Goal: Task Accomplishment & Management: Use online tool/utility

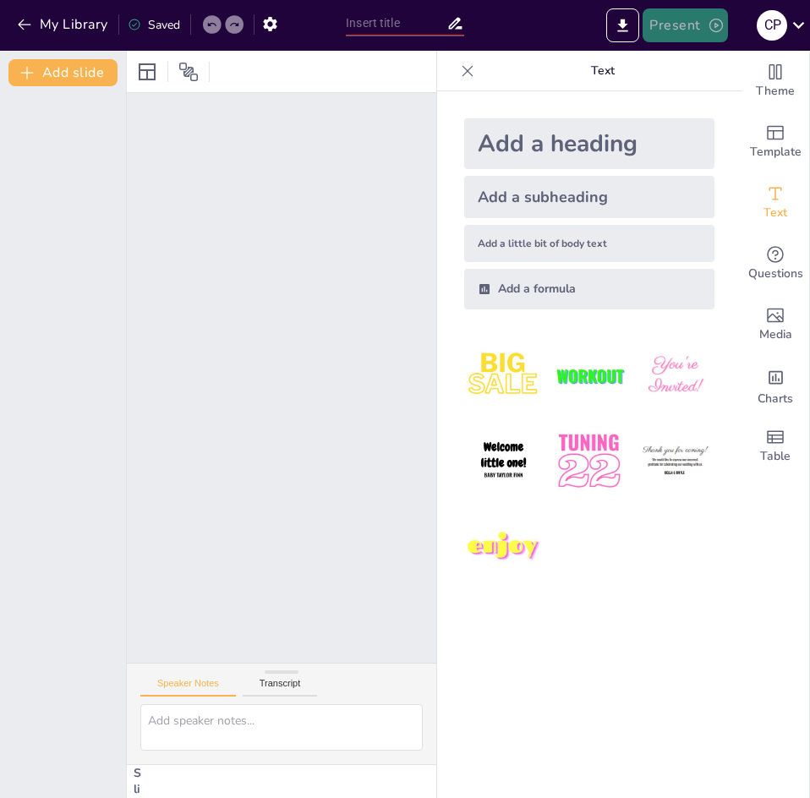
click at [704, 33] on button "Present" at bounding box center [685, 25] width 85 height 34
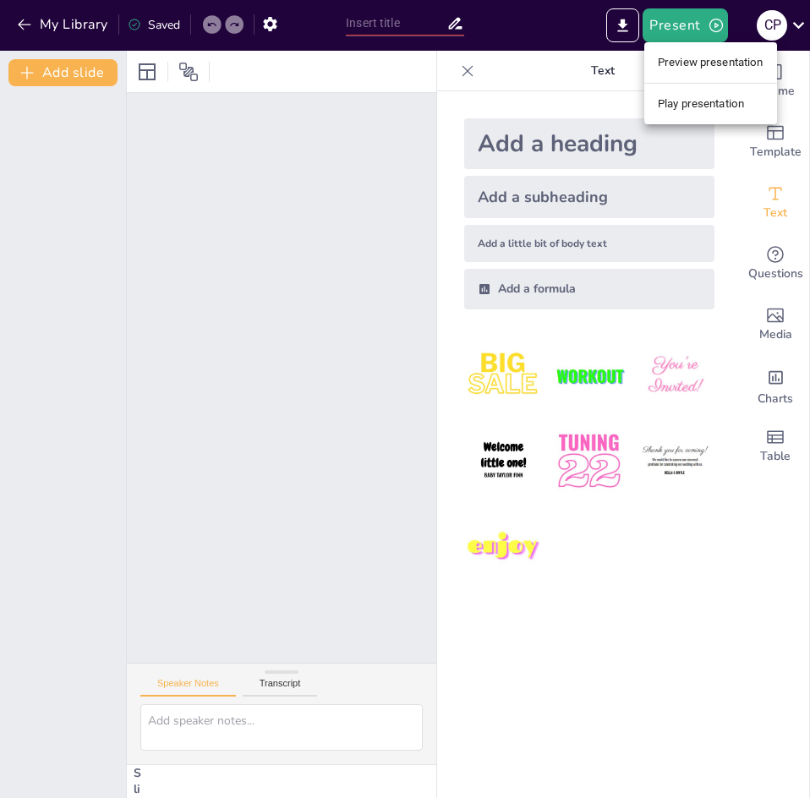
click at [686, 102] on li "Play presentation" at bounding box center [710, 103] width 133 height 27
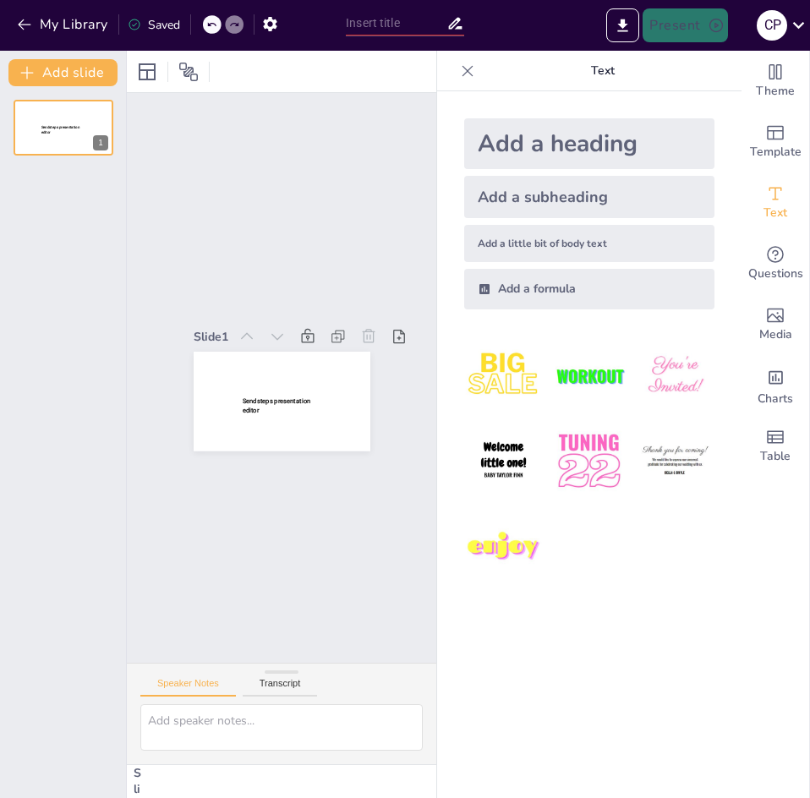
type input "New Sendsteps"
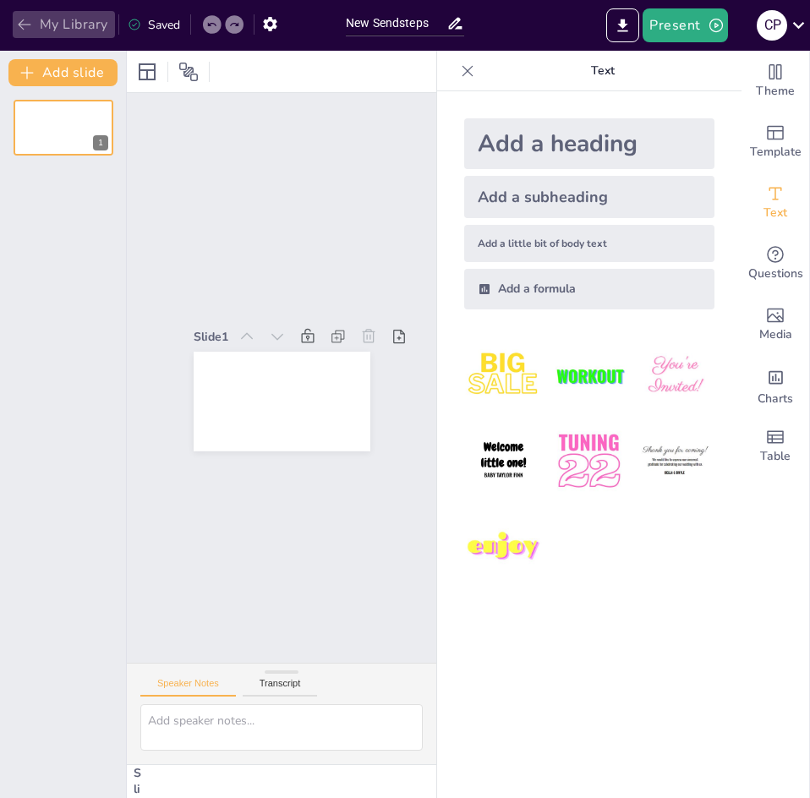
click at [44, 21] on button "My Library" at bounding box center [64, 24] width 102 height 27
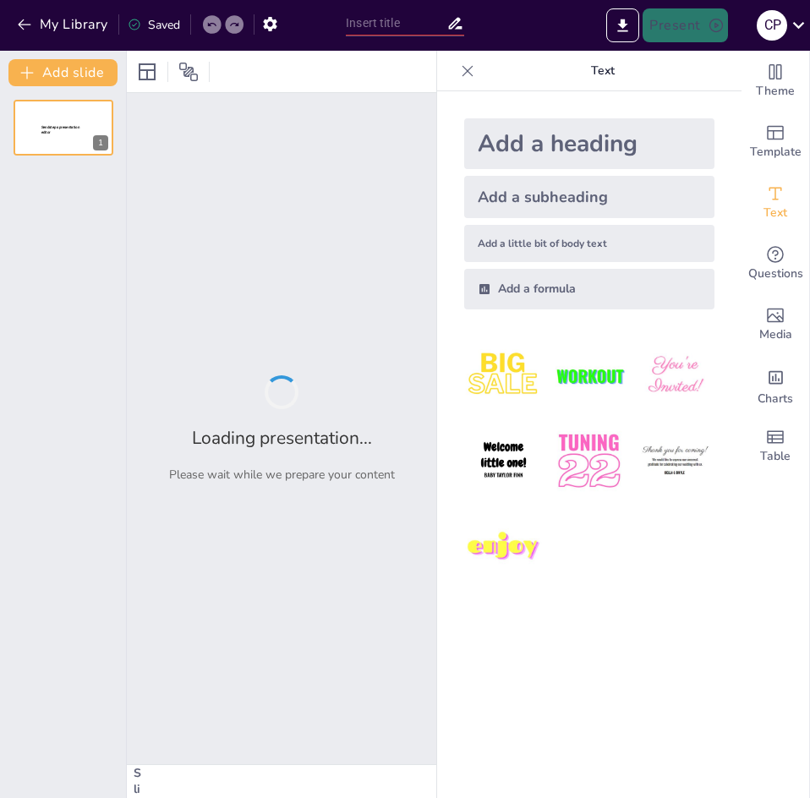
type input "New Sendsteps"
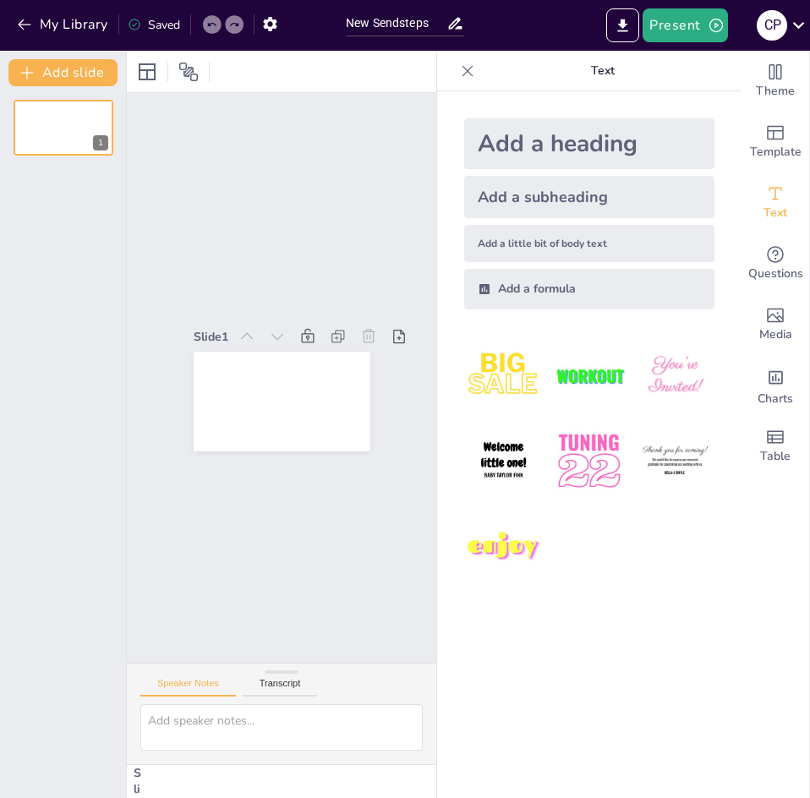
click at [263, 685] on div "Speaker Notes Transcript" at bounding box center [281, 684] width 309 height 41
click at [282, 678] on button "Transcript" at bounding box center [280, 687] width 75 height 19
click at [269, 19] on icon "button" at bounding box center [270, 24] width 14 height 14
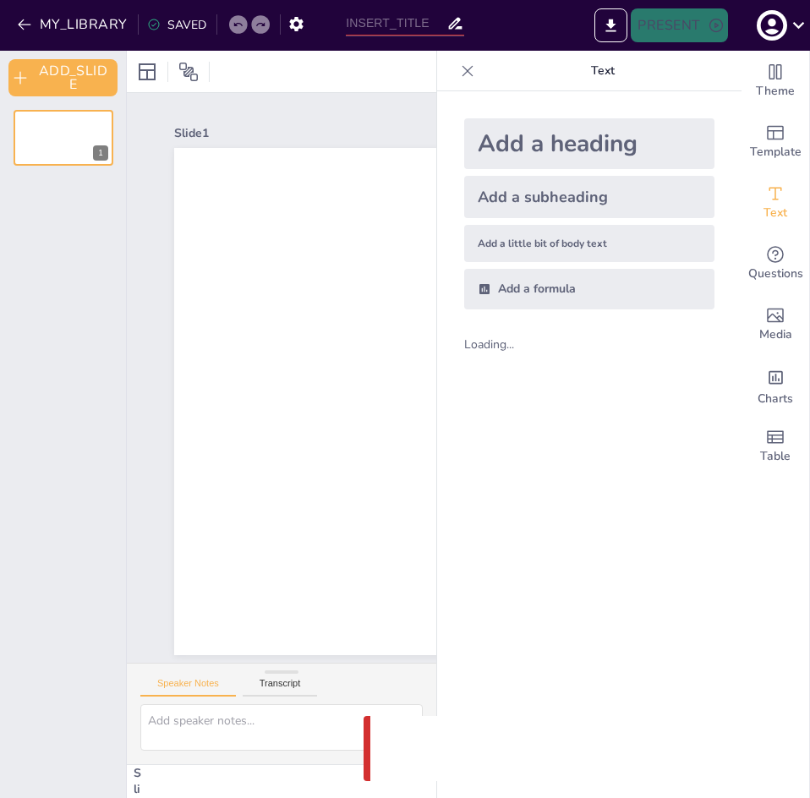
type input "New Sendsteps"
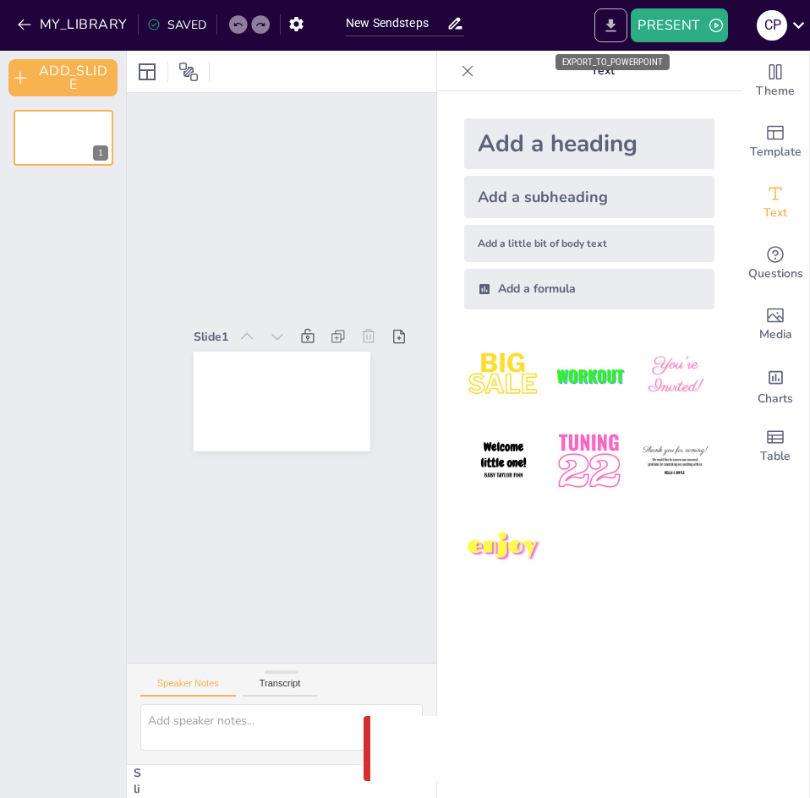
click at [616, 29] on icon "EXPORT_TO_POWERPOINT" at bounding box center [611, 26] width 18 height 18
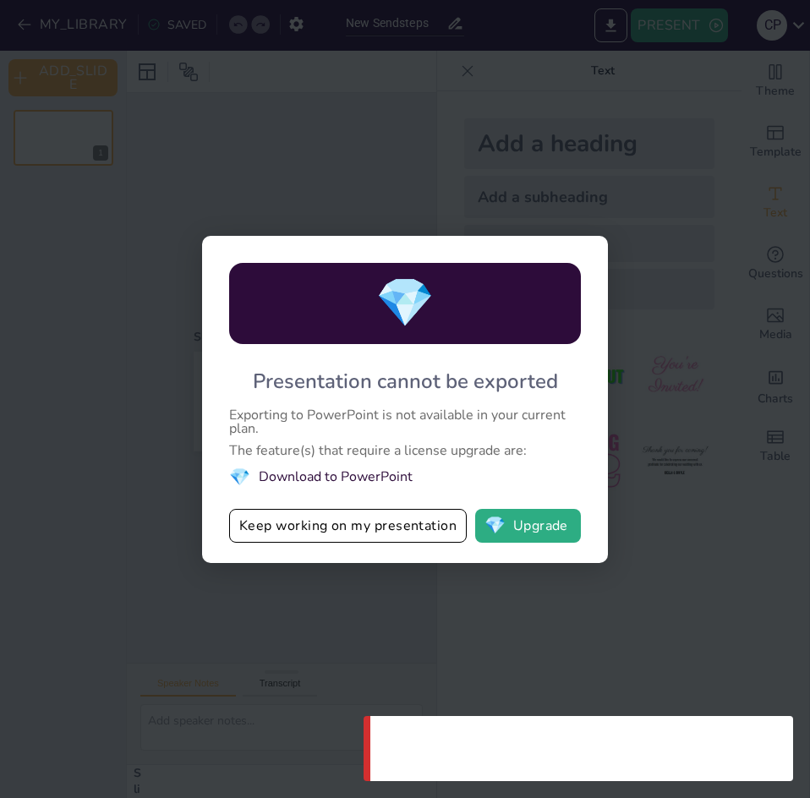
click at [522, 616] on div "💎 Presentation cannot be exported Exporting to PowerPoint is not available in y…" at bounding box center [405, 399] width 810 height 798
click at [414, 531] on button "Keep working on my presentation" at bounding box center [348, 526] width 238 height 34
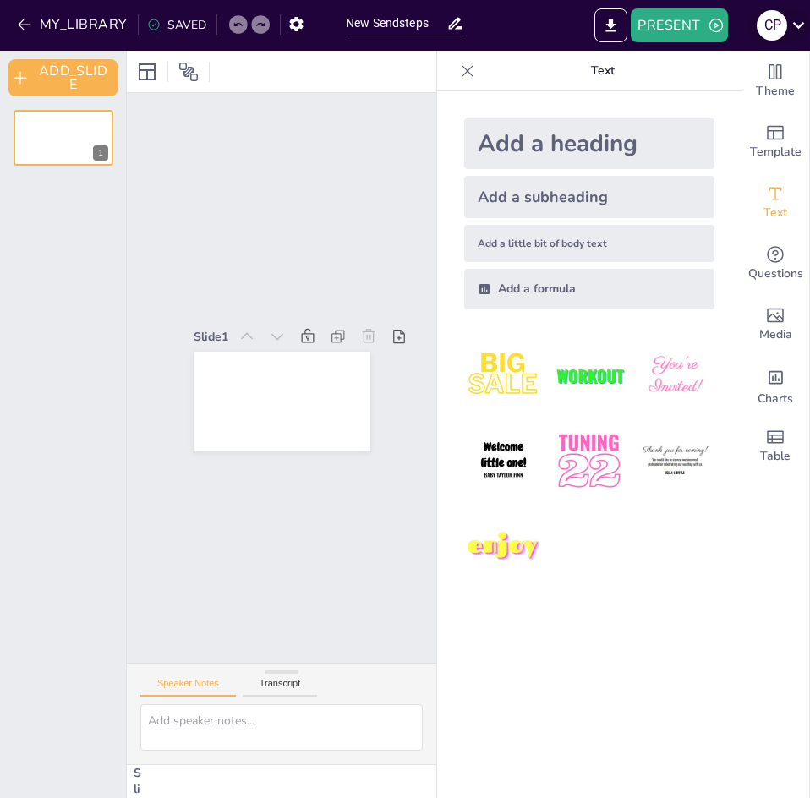
click at [792, 26] on icon at bounding box center [798, 25] width 23 height 23
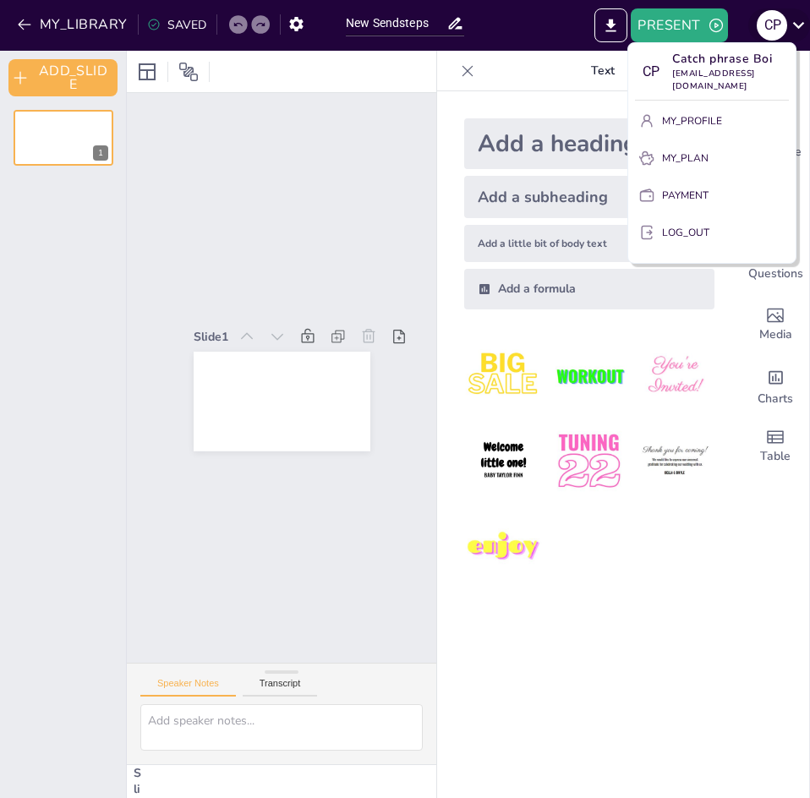
click at [792, 26] on div at bounding box center [405, 399] width 810 height 798
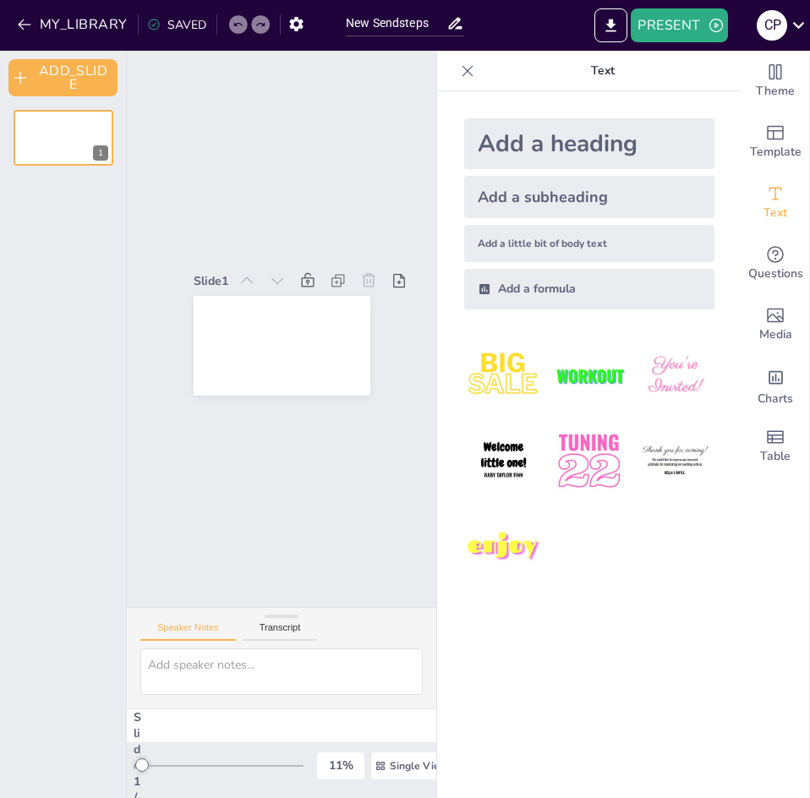
scroll to position [79, 0]
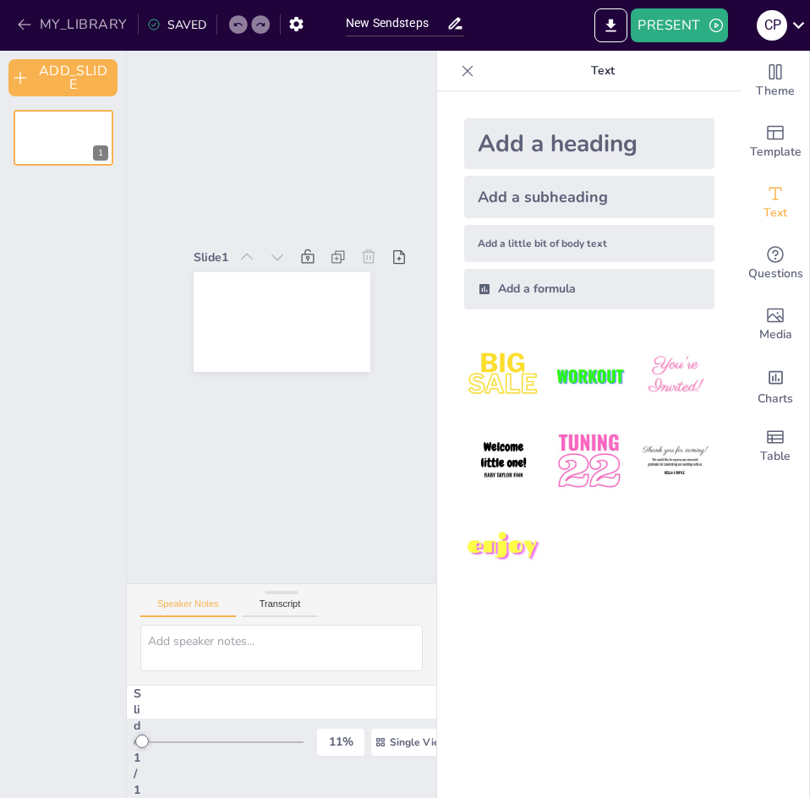
click at [31, 14] on button "MY_LIBRARY" at bounding box center [74, 24] width 122 height 27
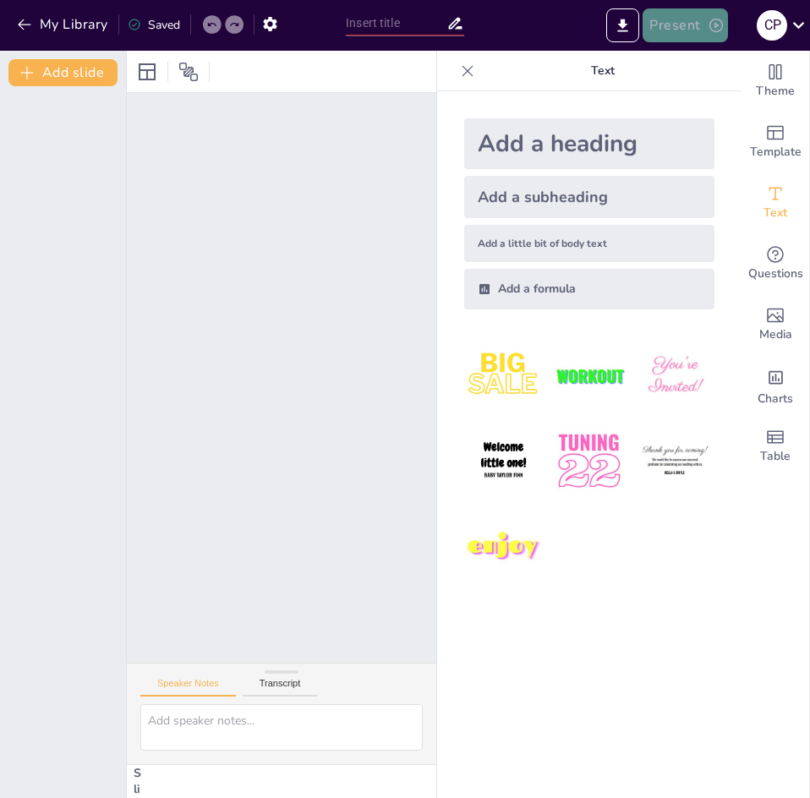
click at [671, 38] on button "Present" at bounding box center [685, 25] width 85 height 34
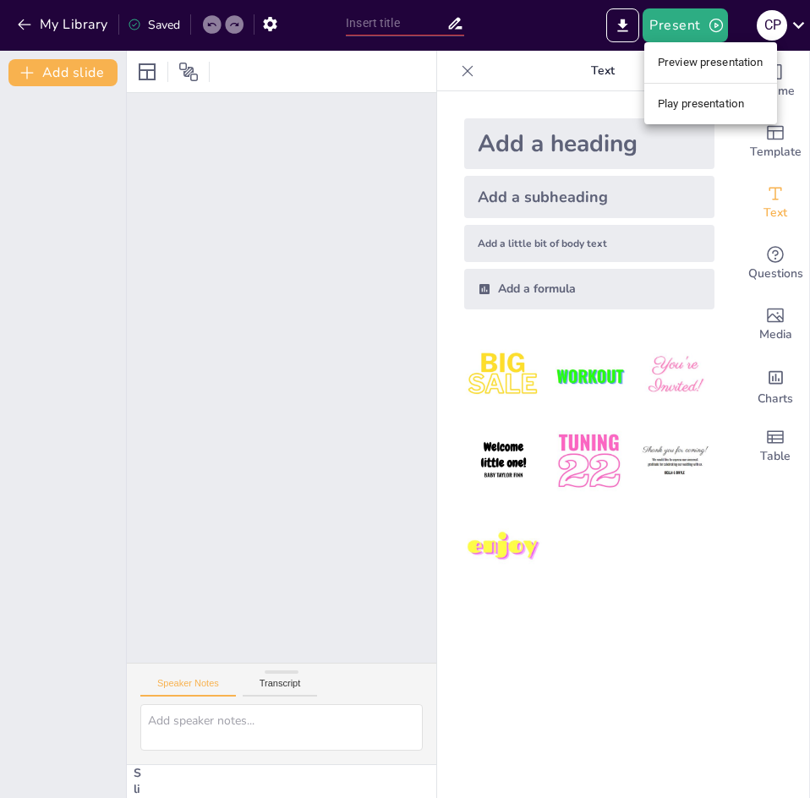
click at [715, 91] on li "Play presentation" at bounding box center [710, 103] width 133 height 27
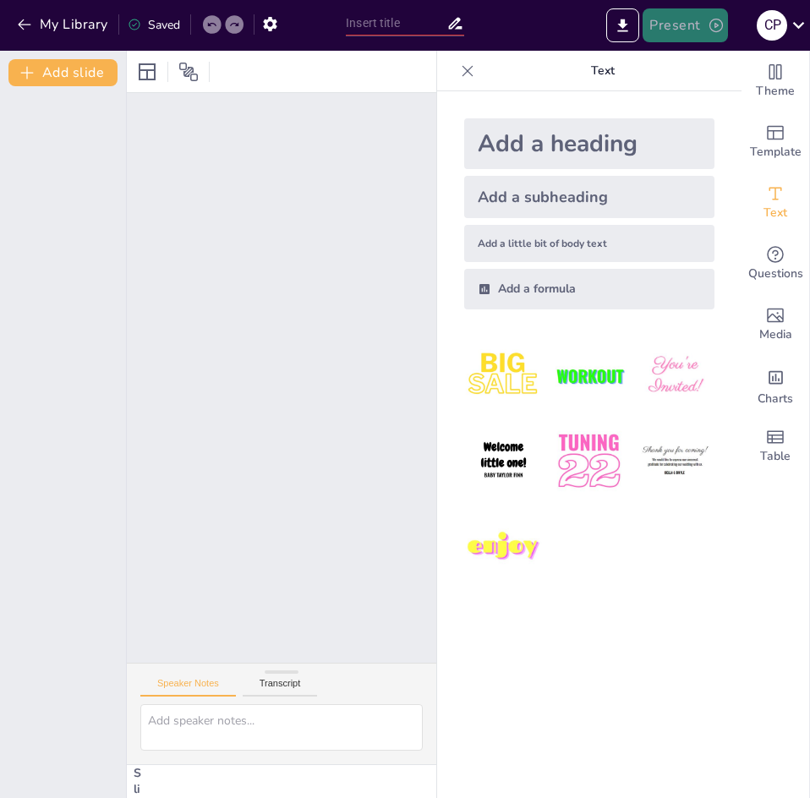
click at [677, 41] on button "Present" at bounding box center [685, 25] width 85 height 34
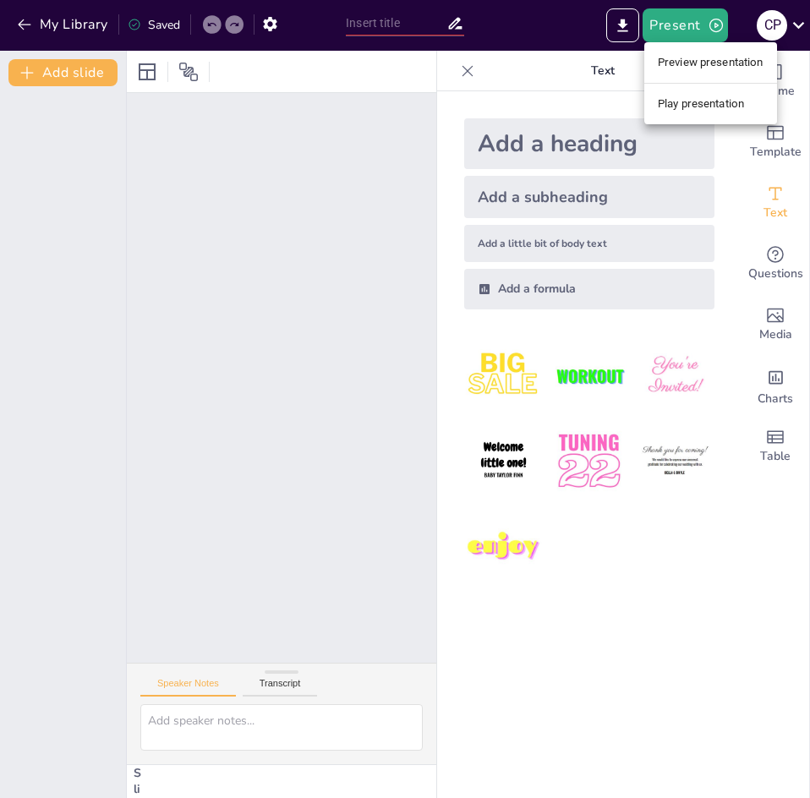
click at [714, 110] on li "Play presentation" at bounding box center [710, 103] width 133 height 27
